Goal: Task Accomplishment & Management: Manage account settings

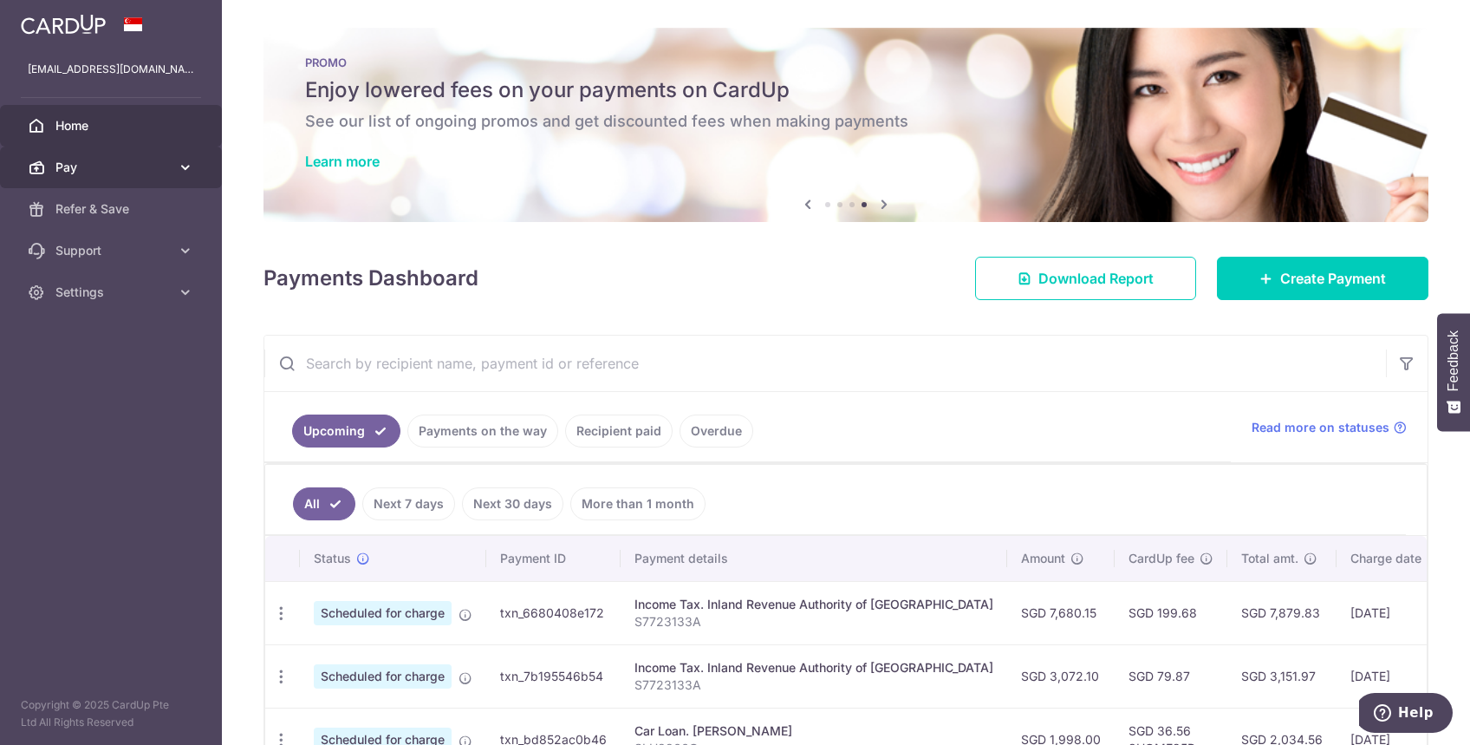
click at [162, 173] on span "Pay" at bounding box center [112, 167] width 114 height 17
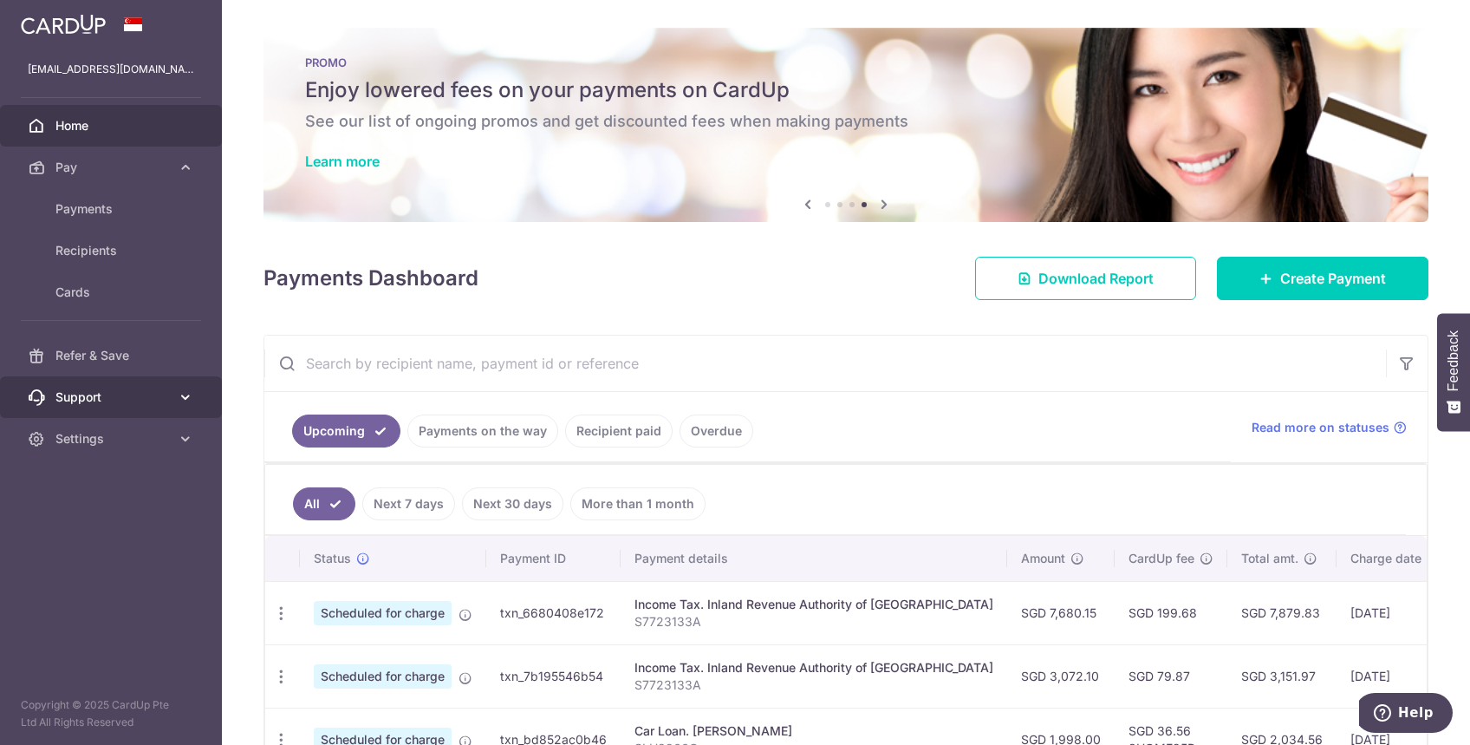
click at [113, 397] on span "Support" at bounding box center [112, 396] width 114 height 17
click at [641, 135] on div "PROMO Enjoy lowered fees on your payments on CardUp See our list of ongoing pro…" at bounding box center [845, 114] width 1165 height 173
click at [344, 158] on link "Learn more" at bounding box center [342, 161] width 75 height 17
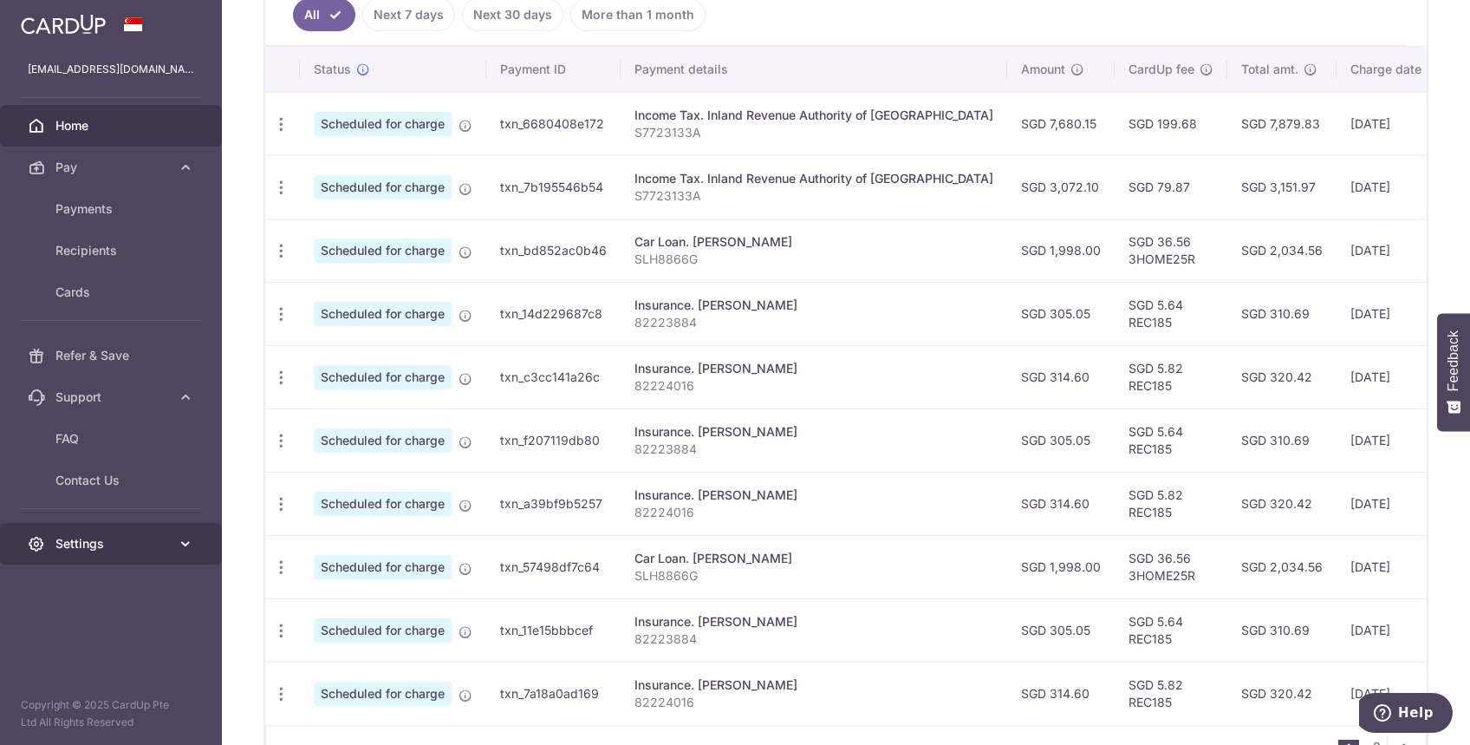
click at [81, 528] on link "Settings" at bounding box center [111, 544] width 222 height 42
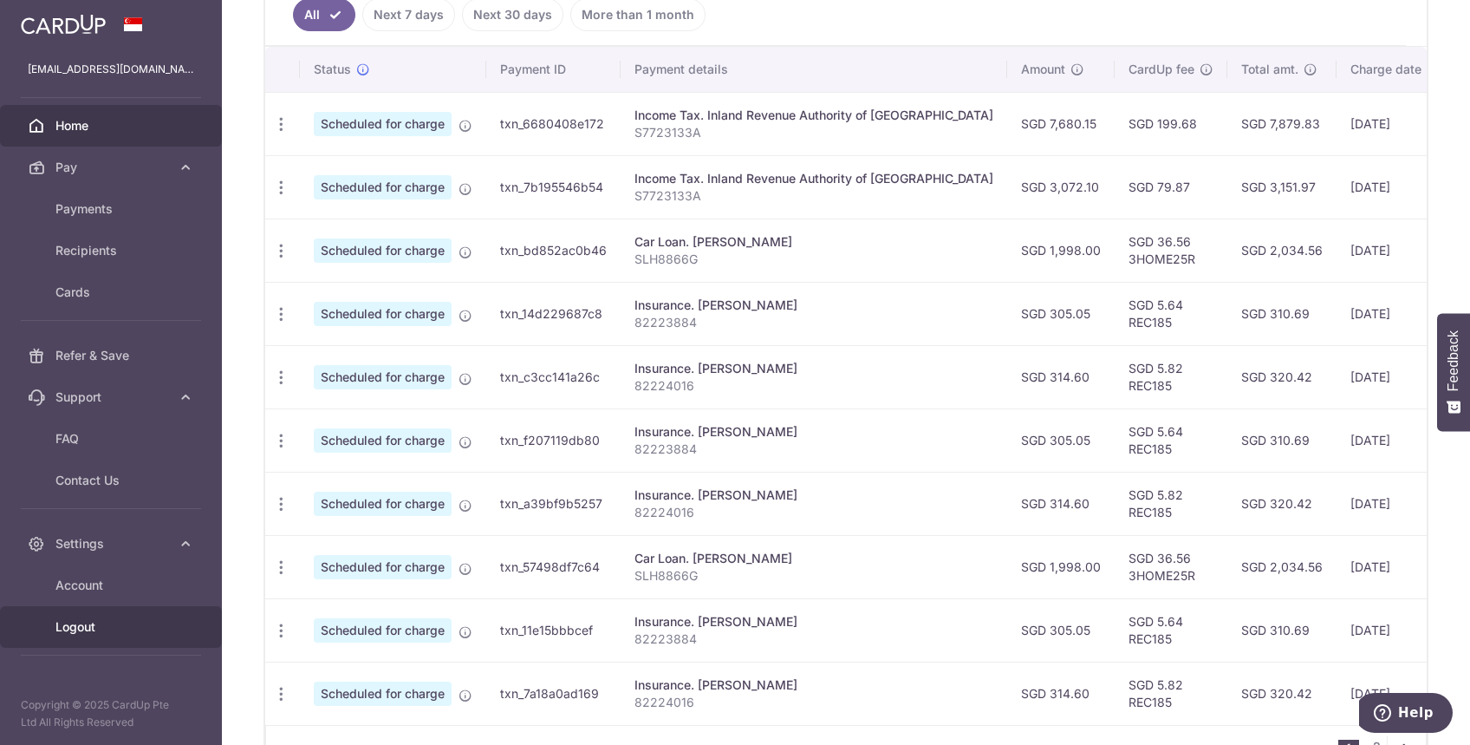
click at [83, 625] on span "Logout" at bounding box center [112, 626] width 114 height 17
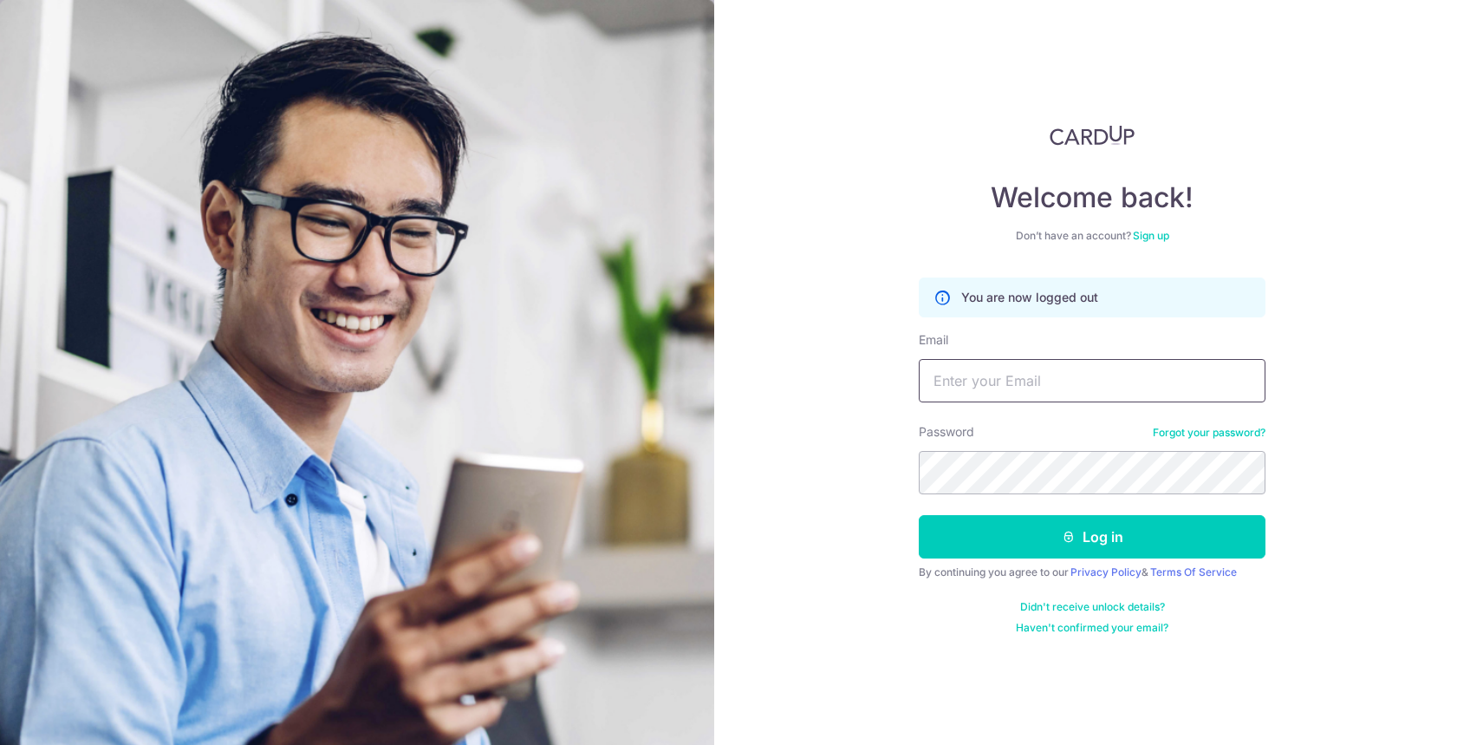
click at [1049, 392] on input "Email" at bounding box center [1092, 380] width 347 height 43
type input "Xatung@yahoo.com.sg"
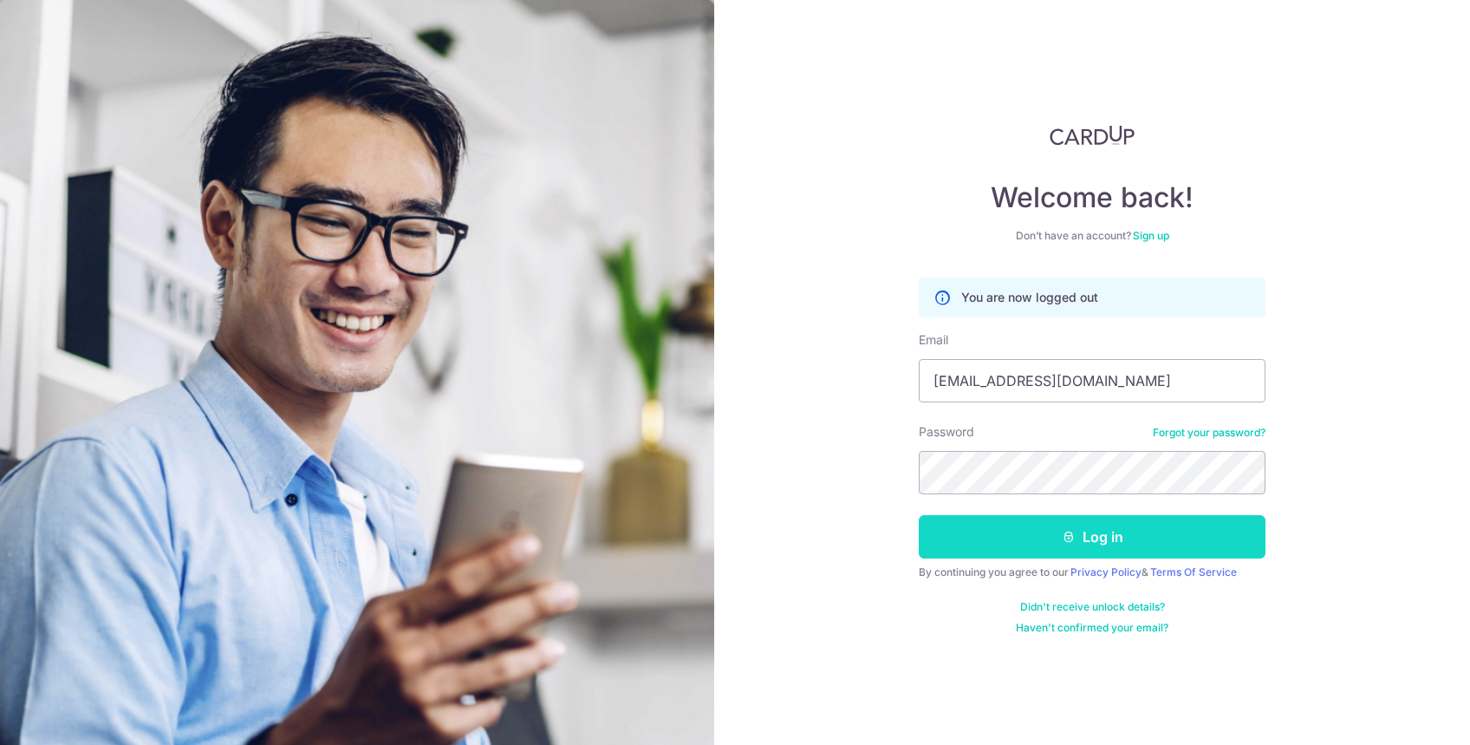
click at [1064, 534] on icon "submit" at bounding box center [1069, 537] width 14 height 14
